Goal: Task Accomplishment & Management: Use online tool/utility

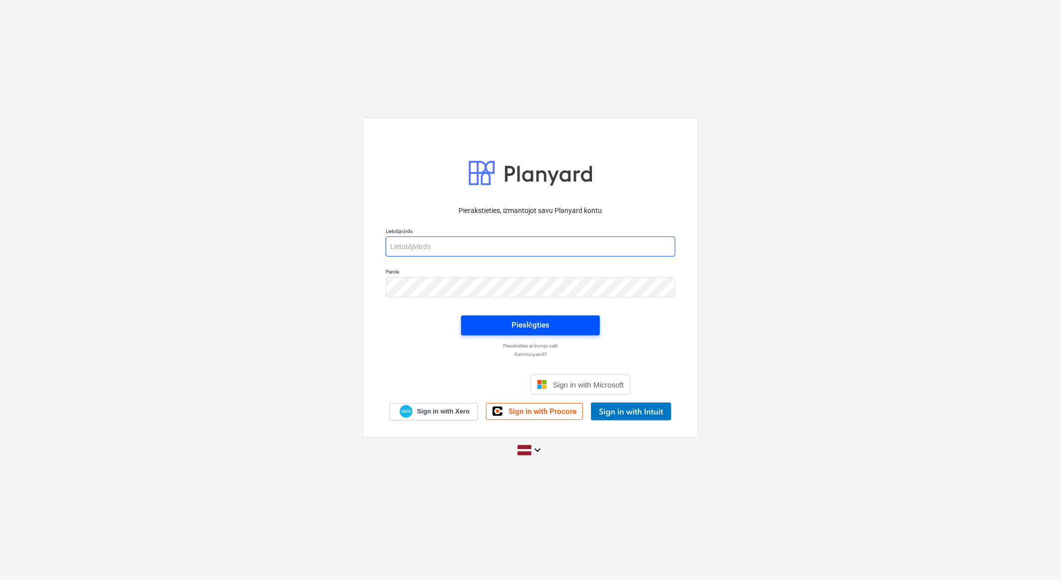
type input "[EMAIL_ADDRESS][DOMAIN_NAME]"
click at [543, 322] on div "Pieslēgties" at bounding box center [531, 324] width 38 height 13
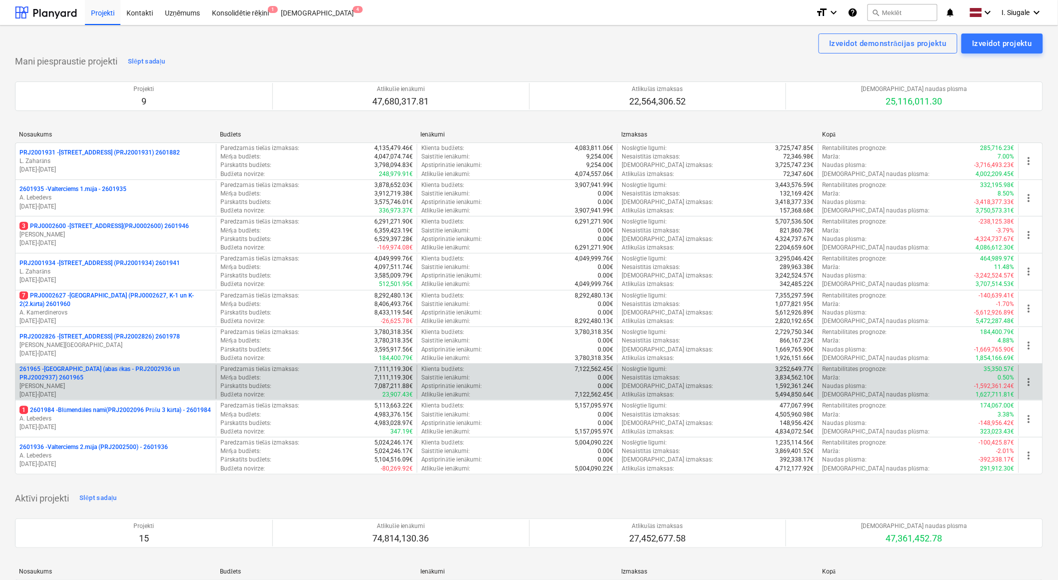
click at [125, 376] on p "261965 - [GEOGRAPHIC_DATA] (abas ēkas - PRJ2002936 un PRJ2002937) 2601965" at bounding box center [115, 373] width 192 height 17
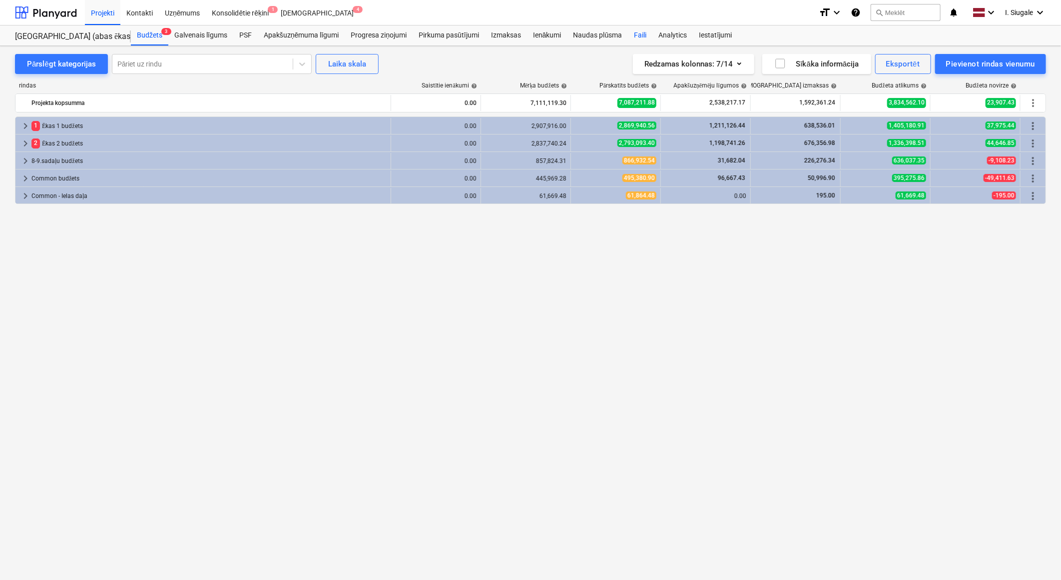
click at [642, 33] on div "Faili" at bounding box center [640, 35] width 24 height 20
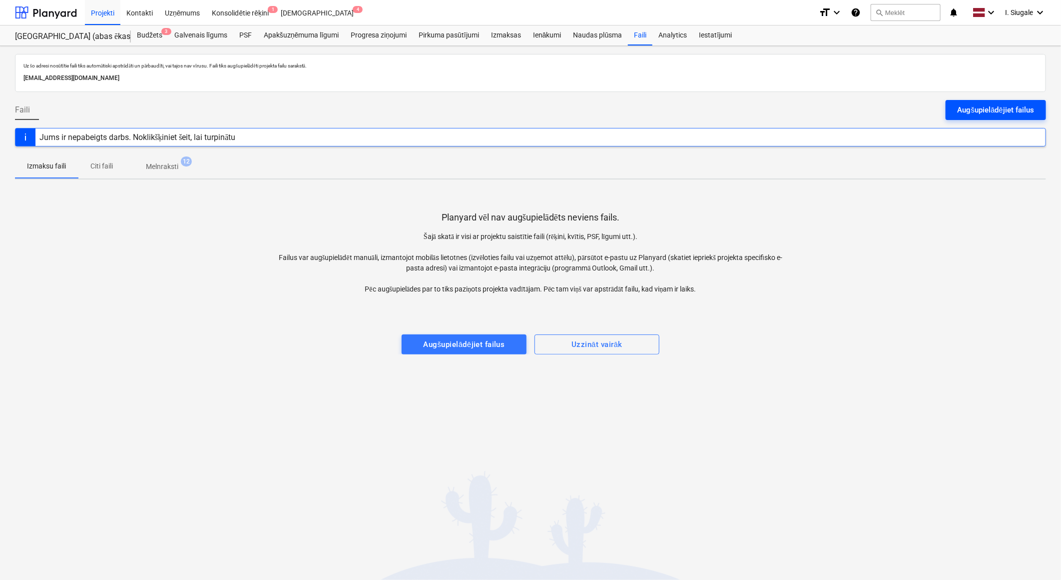
click at [975, 102] on button "Augšupielādējiet failus" at bounding box center [996, 110] width 100 height 20
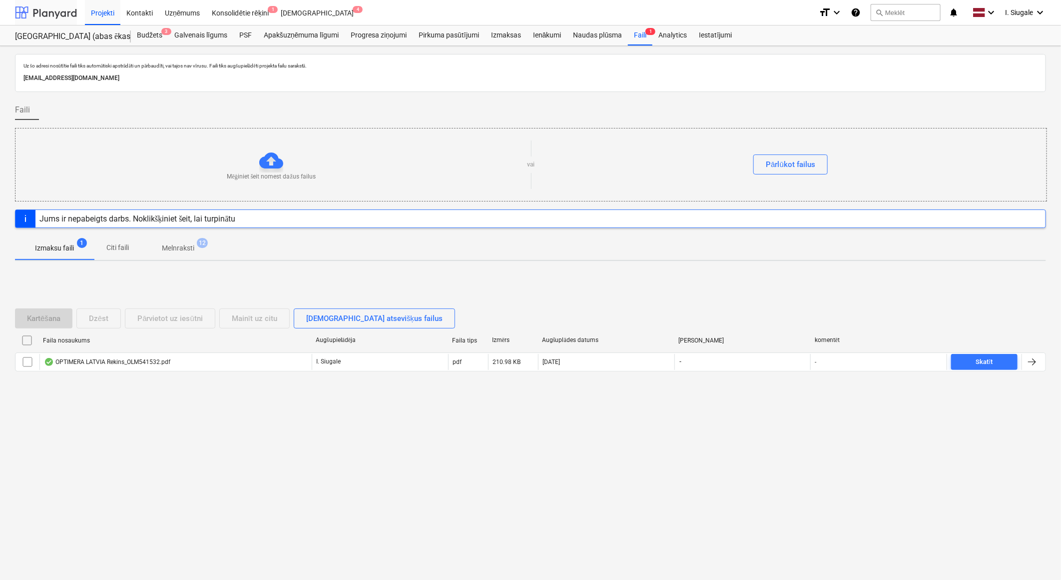
click at [56, 7] on div at bounding box center [46, 12] width 62 height 25
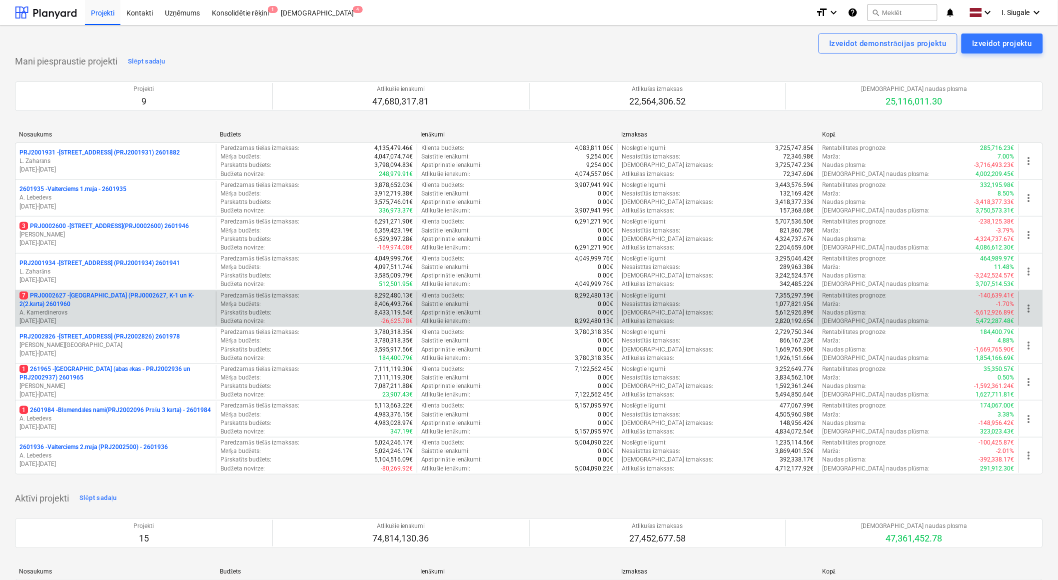
click at [98, 309] on p "A. Kamerdinerovs" at bounding box center [115, 312] width 192 height 8
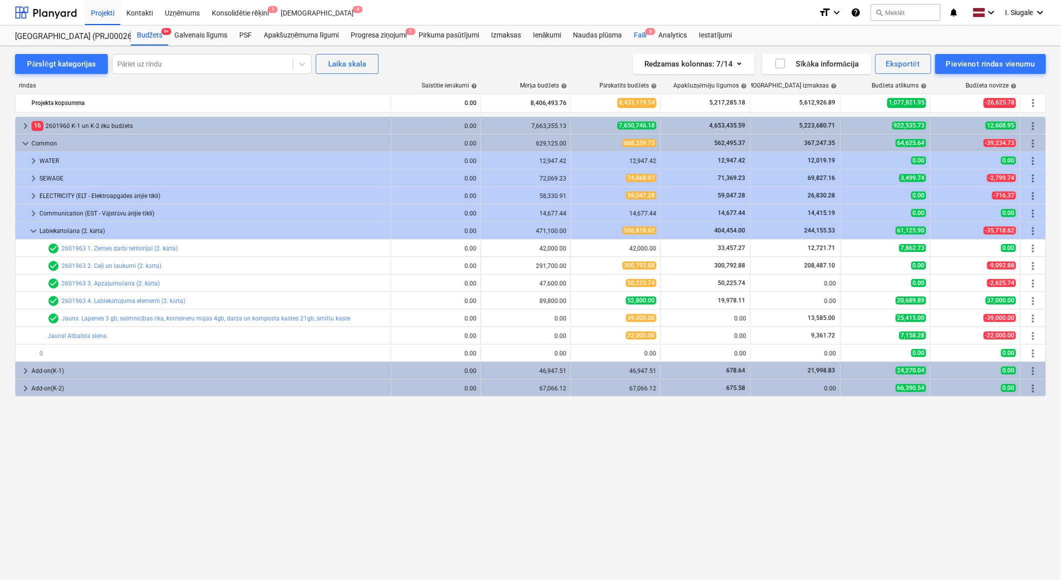
click at [642, 36] on div "Faili 6" at bounding box center [640, 35] width 24 height 20
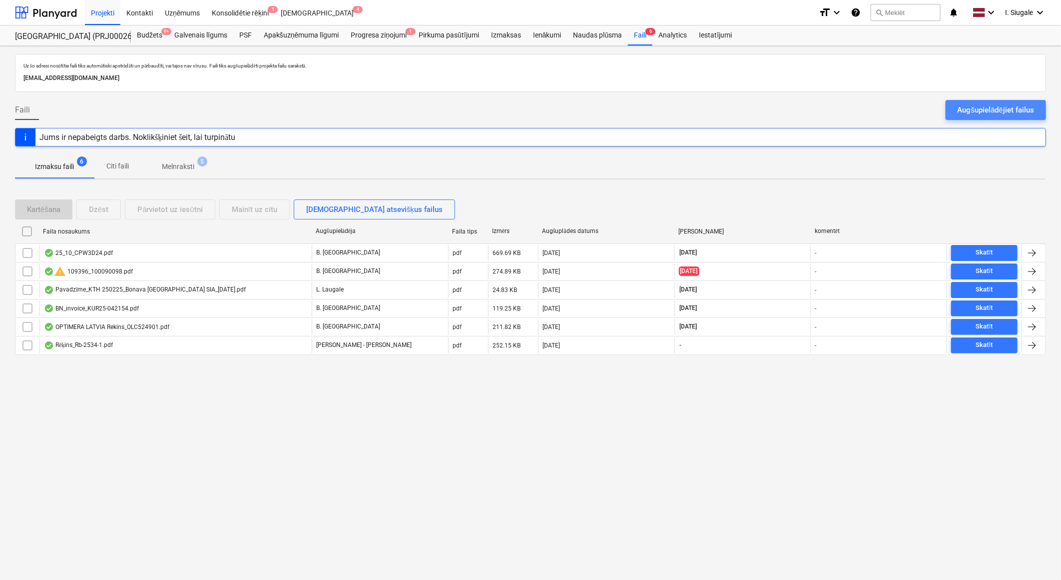
click at [968, 108] on div "Augšupielādējiet failus" at bounding box center [996, 109] width 76 height 13
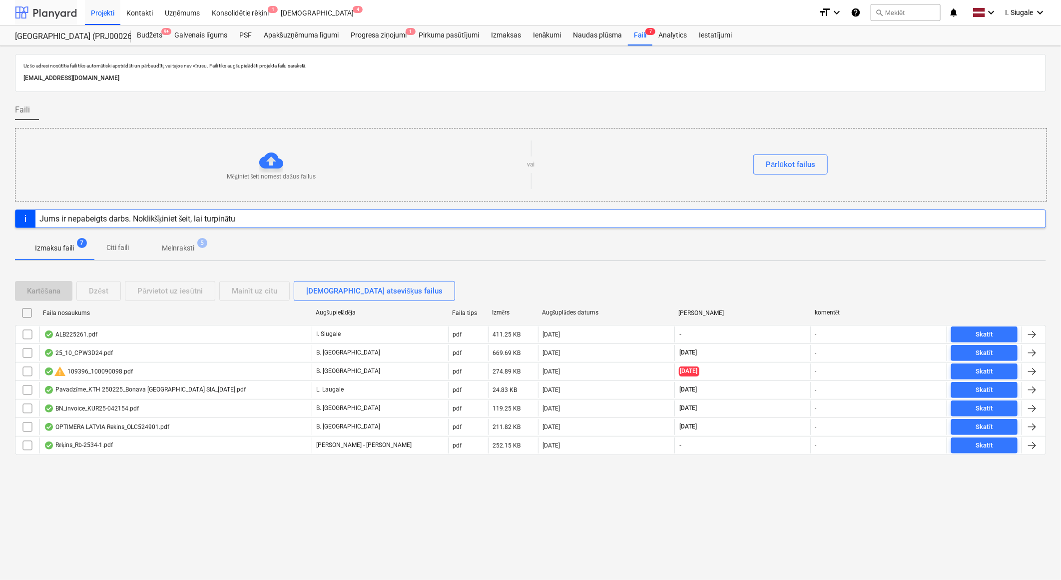
click at [53, 11] on div at bounding box center [46, 12] width 62 height 25
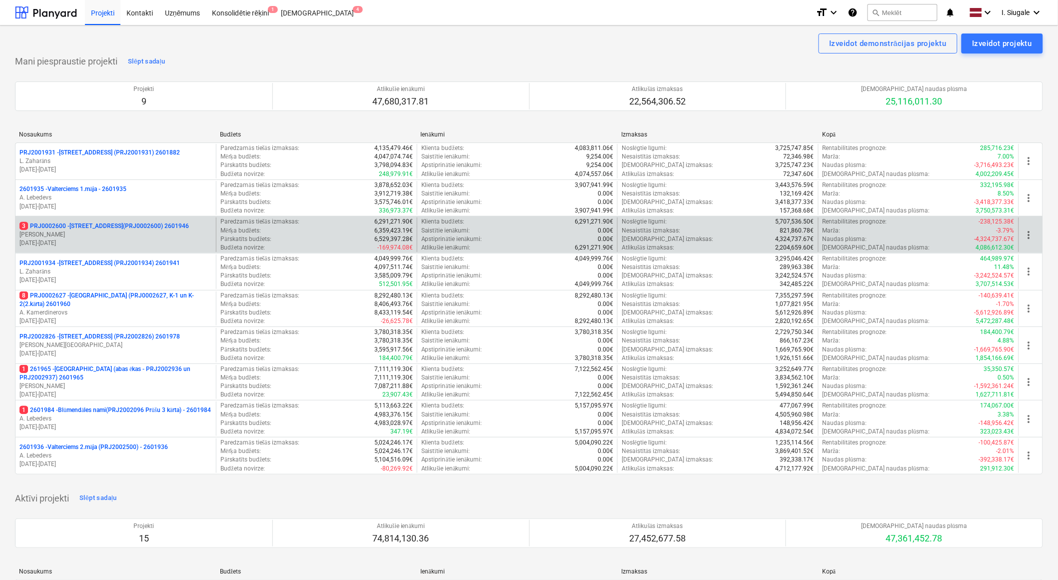
click at [138, 230] on p "3 PRJ0002600 - [STREET_ADDRESS](PRJ0002600) 2601946" at bounding box center [103, 226] width 169 height 8
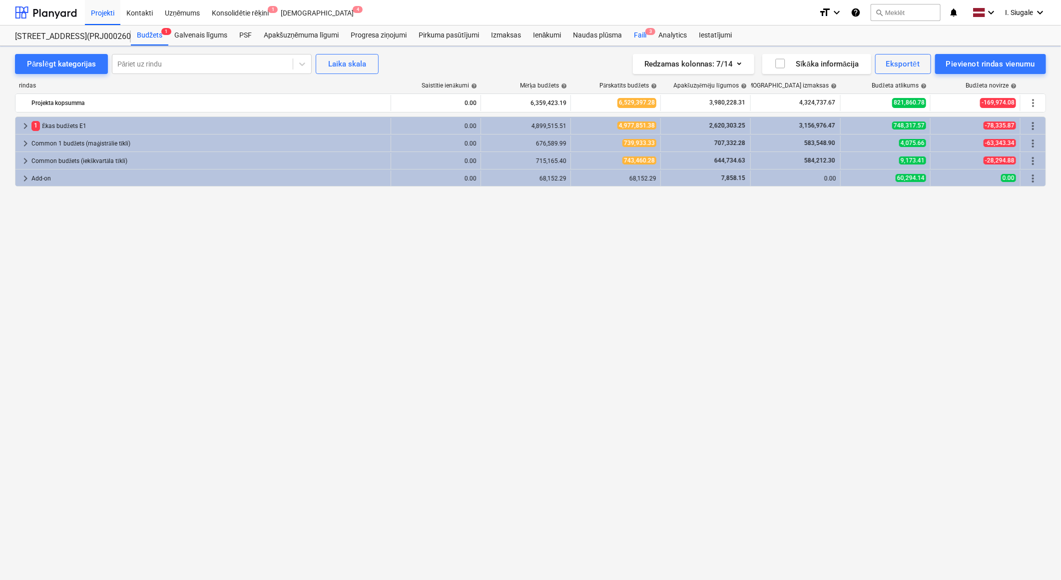
click at [645, 35] on div "Faili 3" at bounding box center [640, 35] width 24 height 20
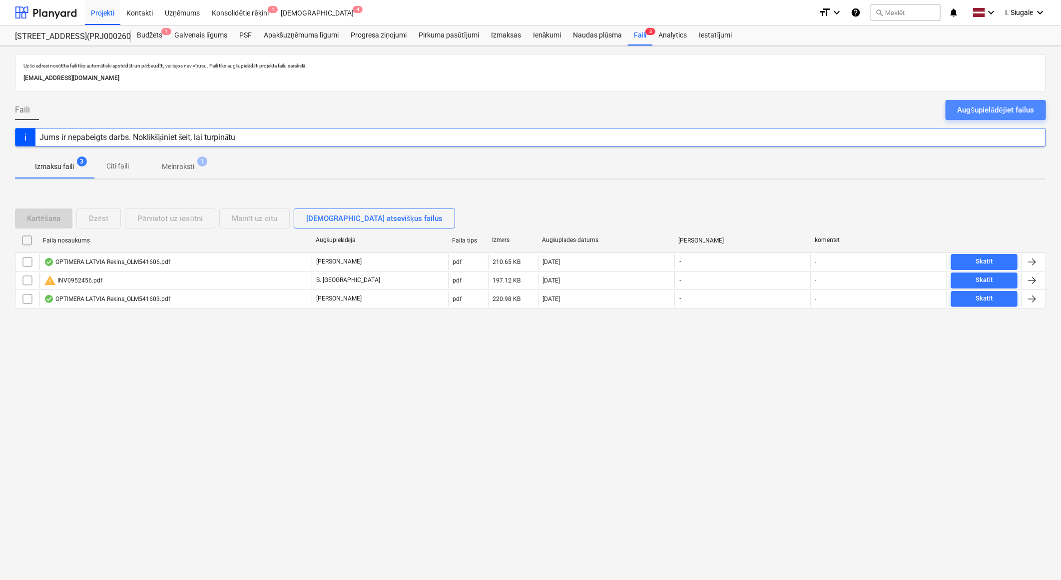
click at [994, 110] on div "Augšupielādējiet failus" at bounding box center [996, 109] width 76 height 13
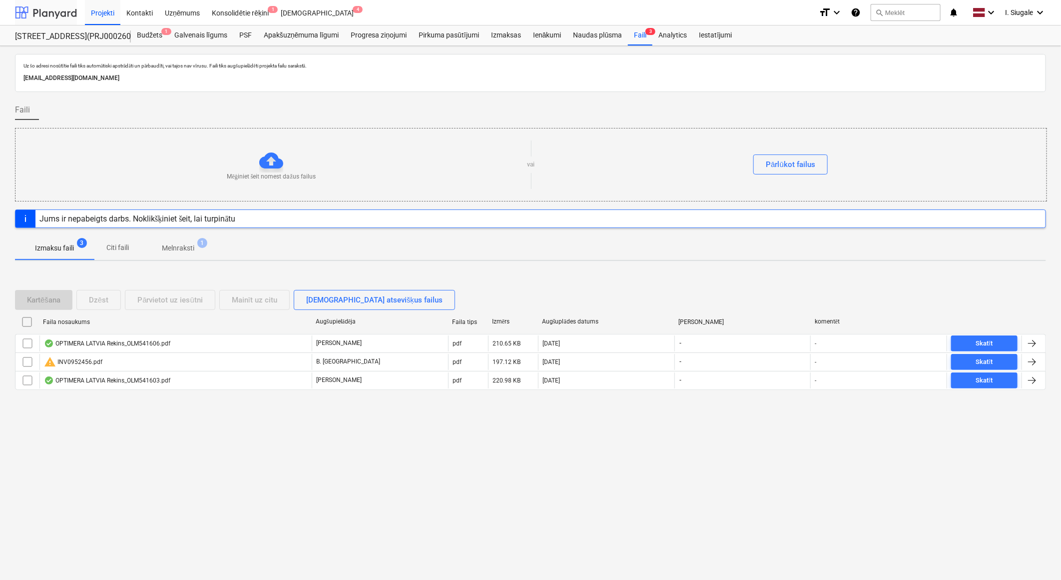
click at [56, 13] on div at bounding box center [46, 12] width 62 height 25
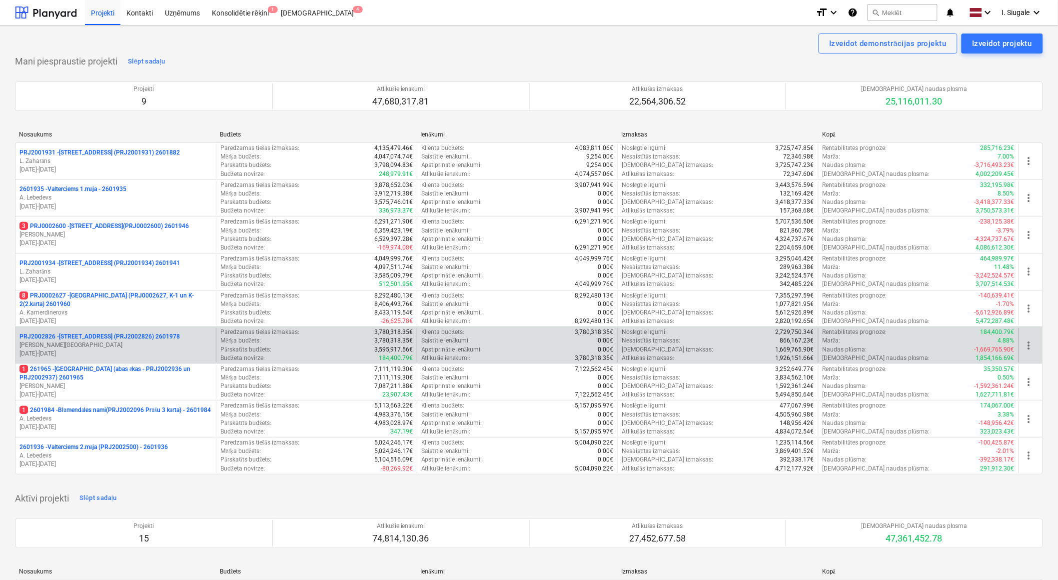
click at [121, 341] on p "[PERSON_NAME][GEOGRAPHIC_DATA]" at bounding box center [115, 345] width 192 height 8
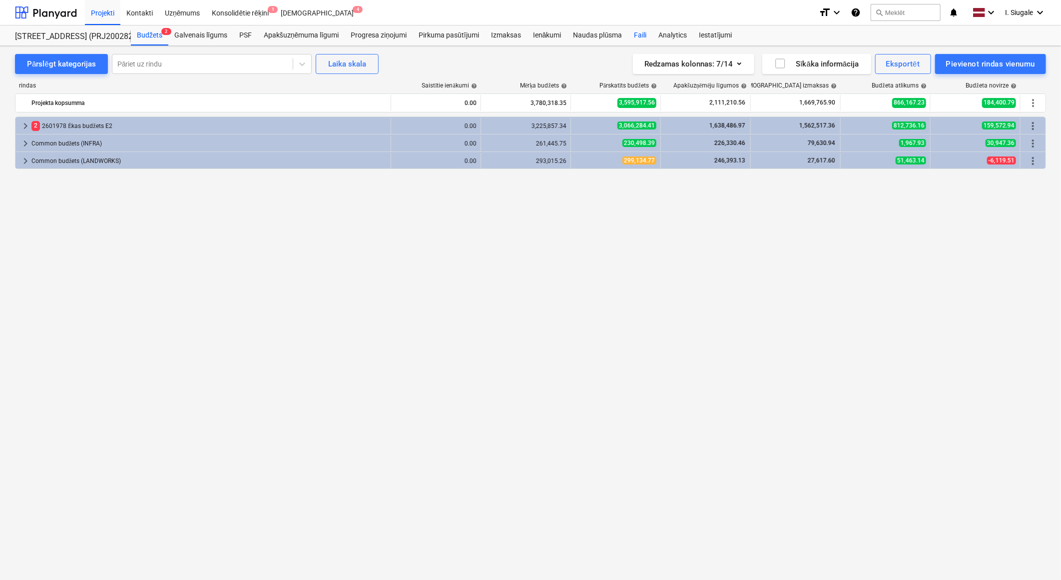
click at [637, 32] on div "Faili" at bounding box center [640, 35] width 24 height 20
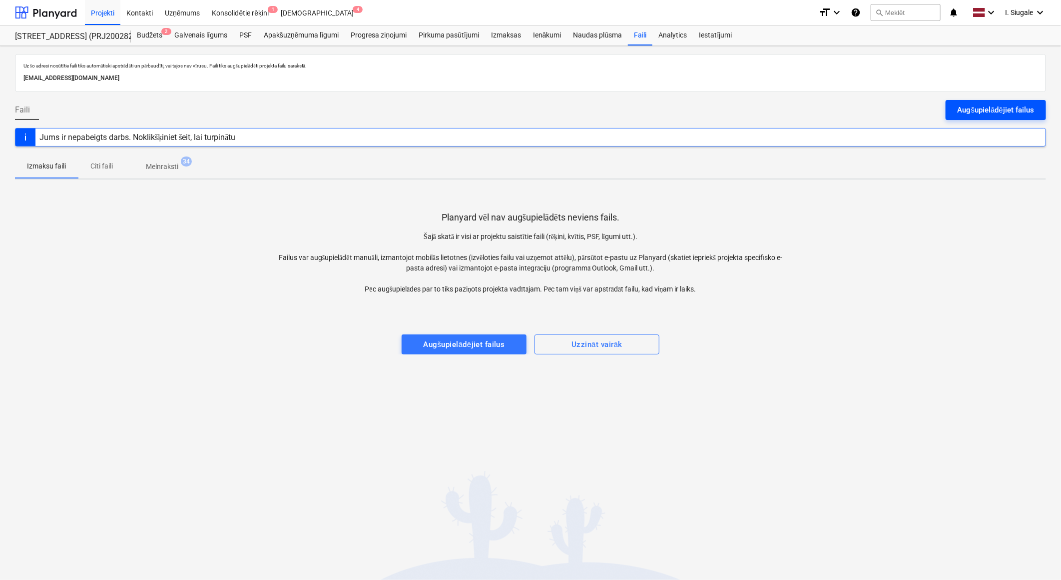
click at [995, 110] on div "Augšupielādējiet failus" at bounding box center [996, 109] width 76 height 13
